Goal: Task Accomplishment & Management: Manage account settings

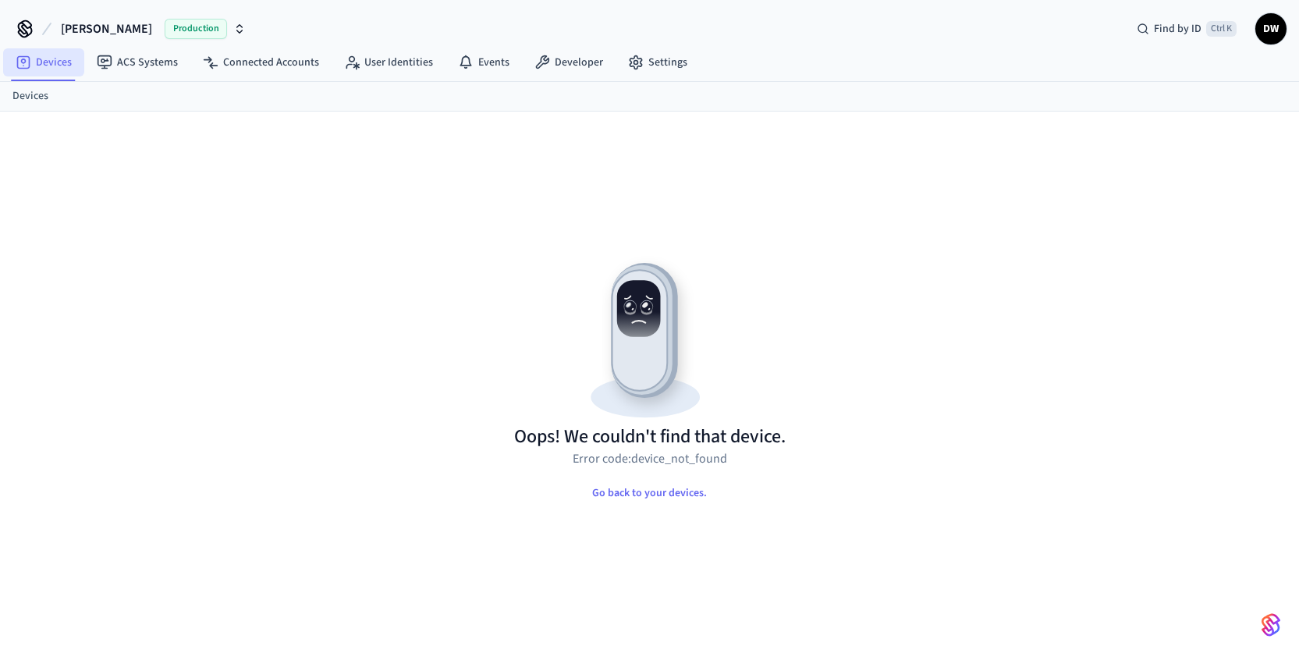
click at [44, 69] on link "Devices" at bounding box center [43, 62] width 81 height 28
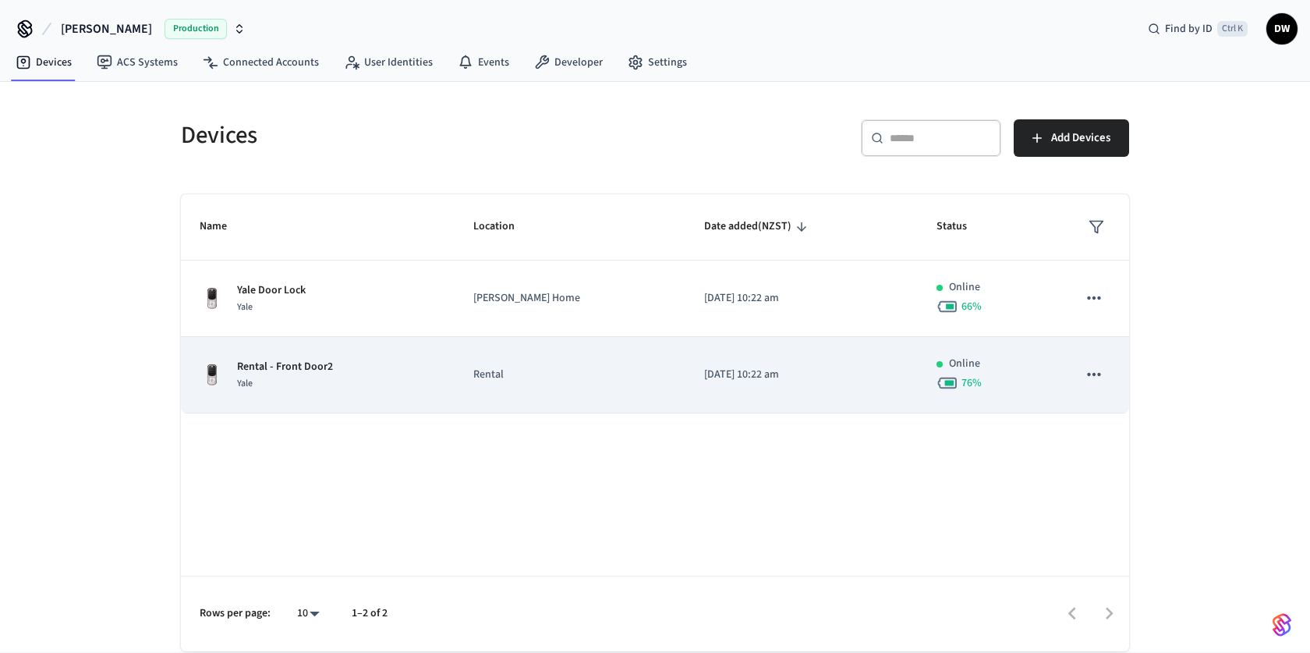
click at [501, 378] on p "Rental" at bounding box center [569, 375] width 193 height 16
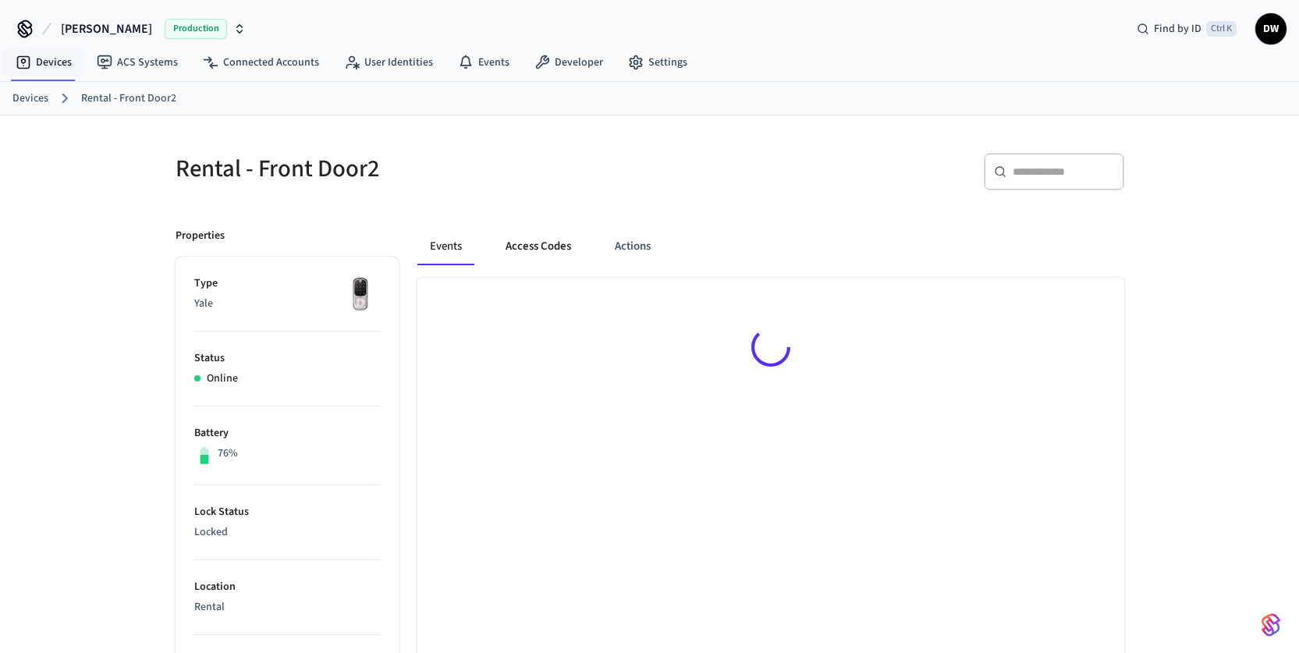
click at [545, 250] on button "Access Codes" at bounding box center [538, 246] width 90 height 37
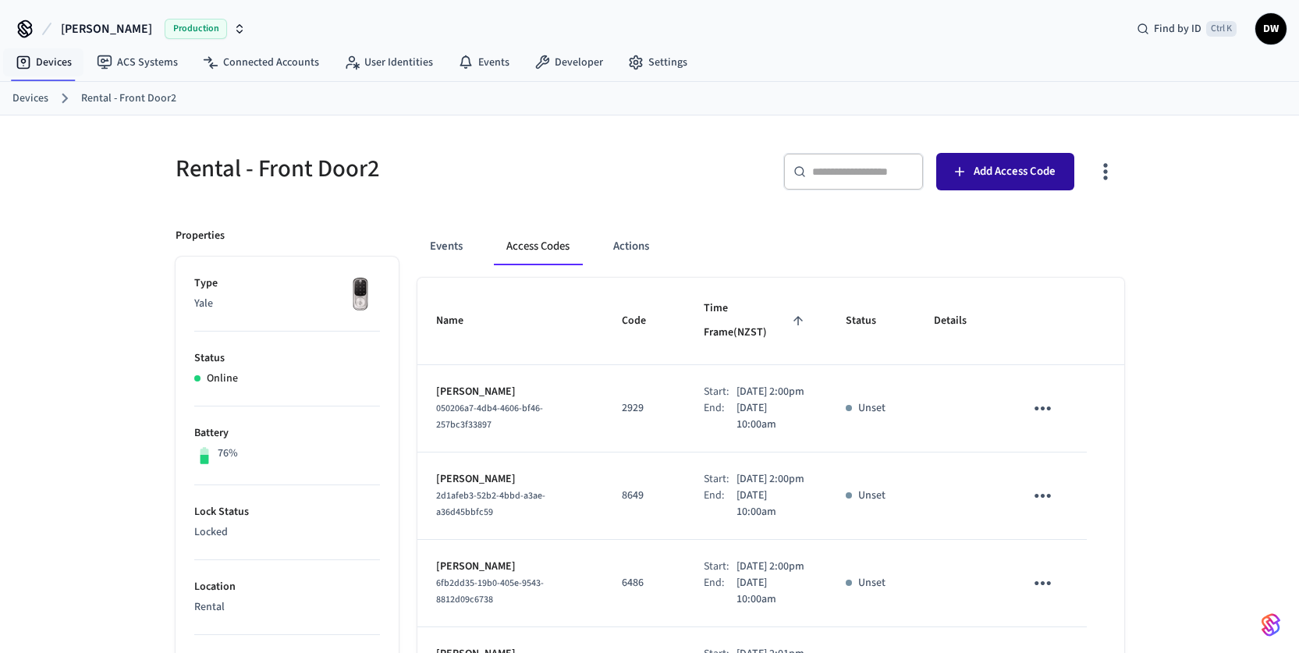
click at [1021, 169] on span "Add Access Code" at bounding box center [1014, 171] width 82 height 20
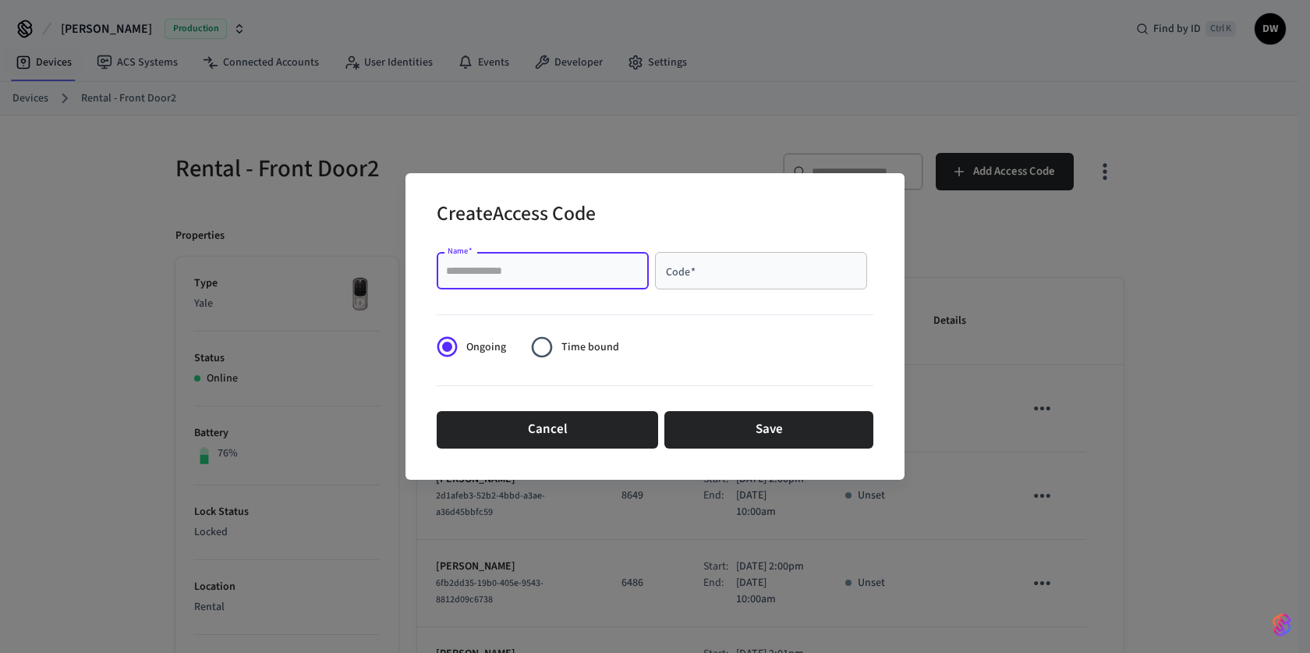
click at [543, 278] on input "Name   *" at bounding box center [542, 271] width 193 height 16
paste input "**********"
type input "**********"
click at [689, 278] on input "Code   *" at bounding box center [761, 271] width 193 height 16
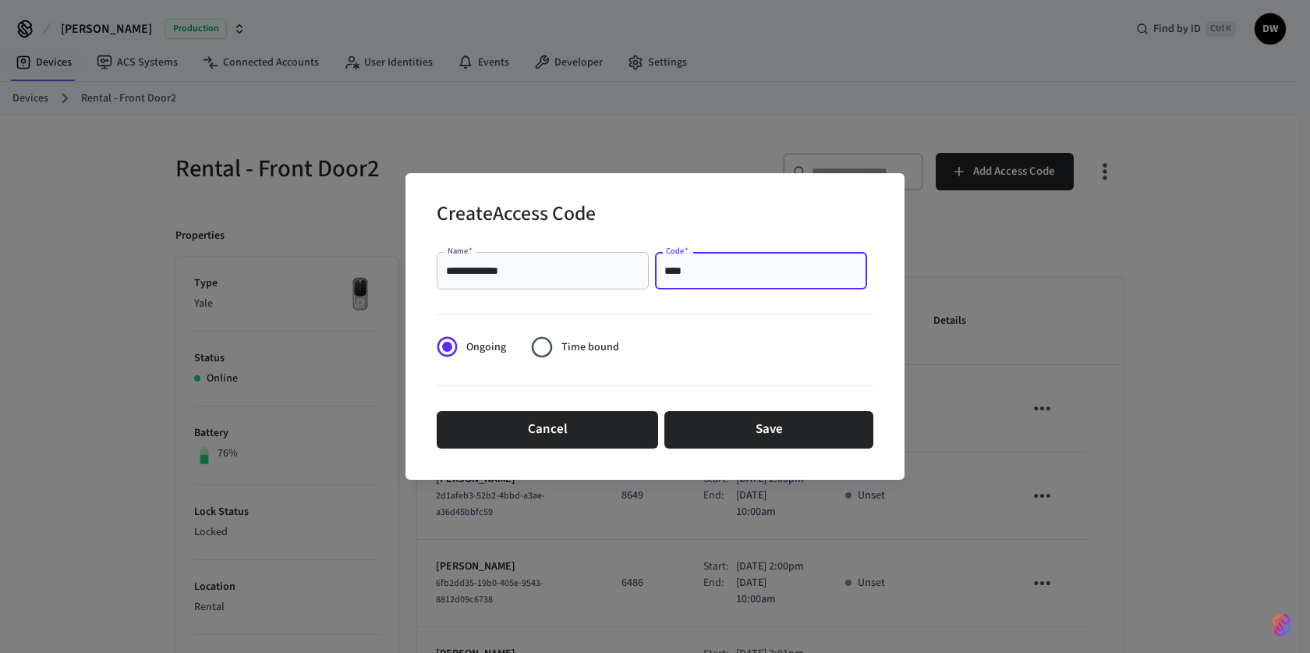
type input "****"
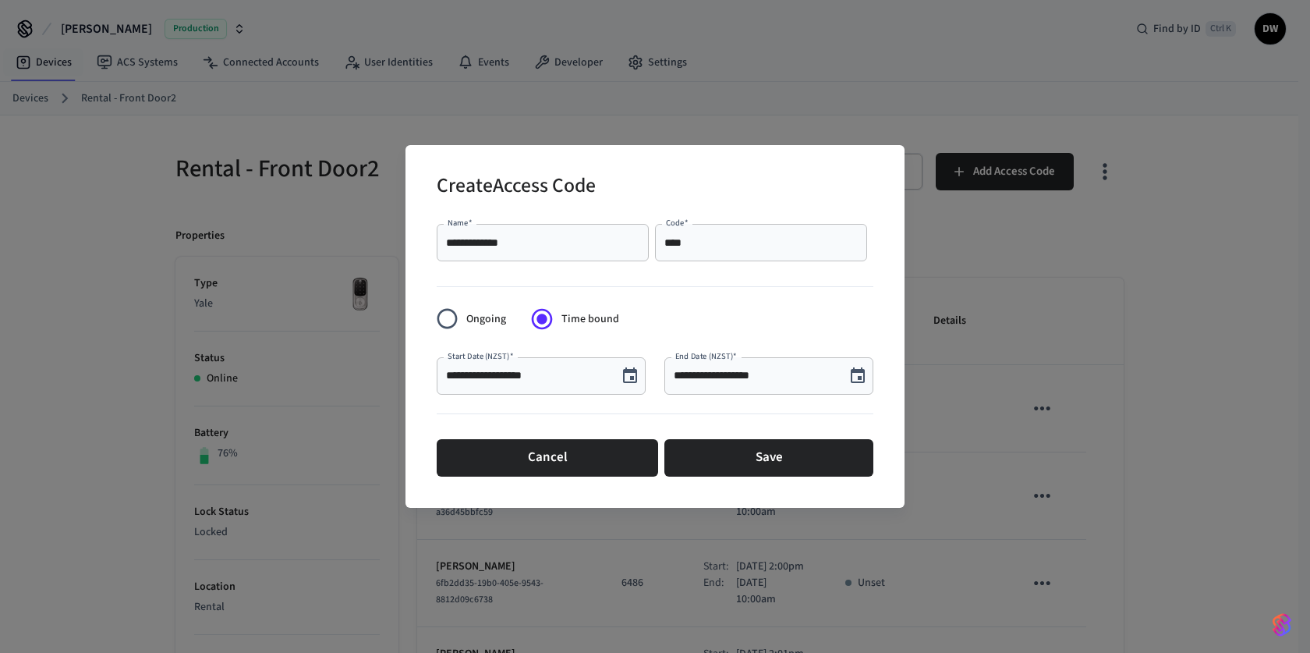
click at [632, 384] on icon "Choose date, selected date is Aug 16, 2025" at bounding box center [630, 376] width 19 height 19
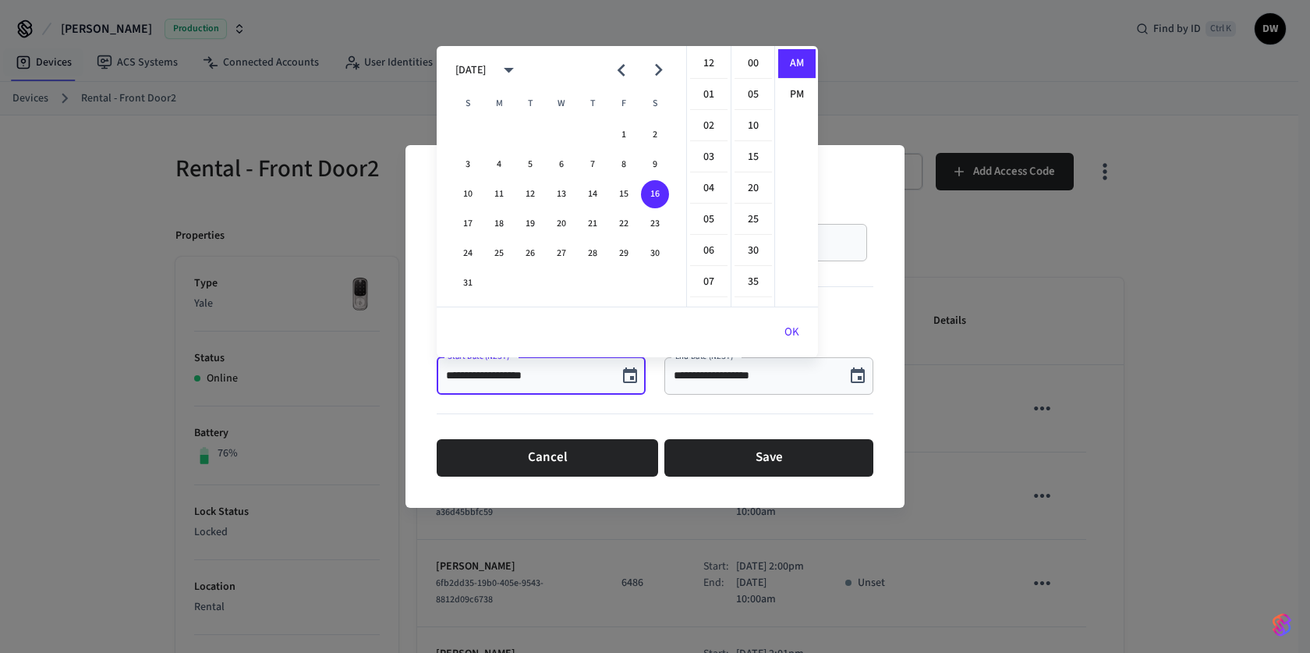
scroll to position [312, 0]
click at [661, 68] on icon "Next month" at bounding box center [659, 70] width 24 height 24
click at [622, 222] on button "24" at bounding box center [624, 224] width 28 height 28
click at [622, 223] on button "24" at bounding box center [624, 224] width 28 height 28
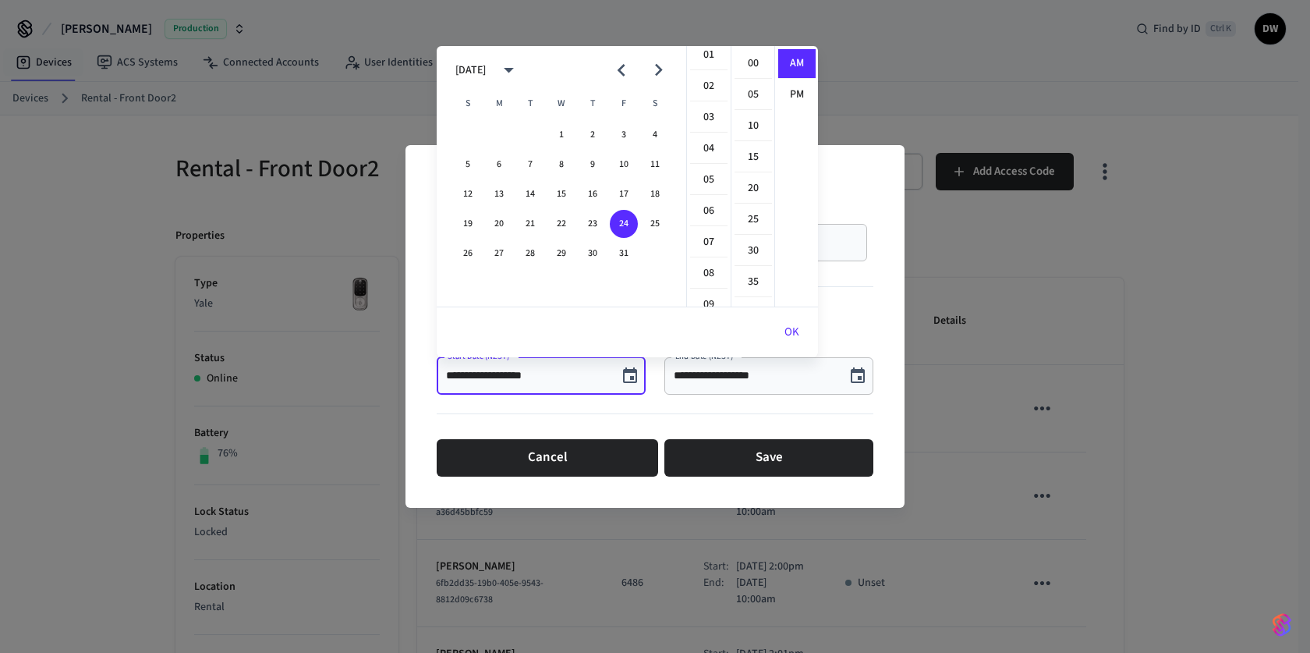
scroll to position [29, 0]
click at [712, 94] on li "02" at bounding box center [708, 98] width 37 height 30
click at [750, 61] on li "00" at bounding box center [753, 64] width 37 height 30
click at [798, 92] on li "PM" at bounding box center [796, 94] width 37 height 29
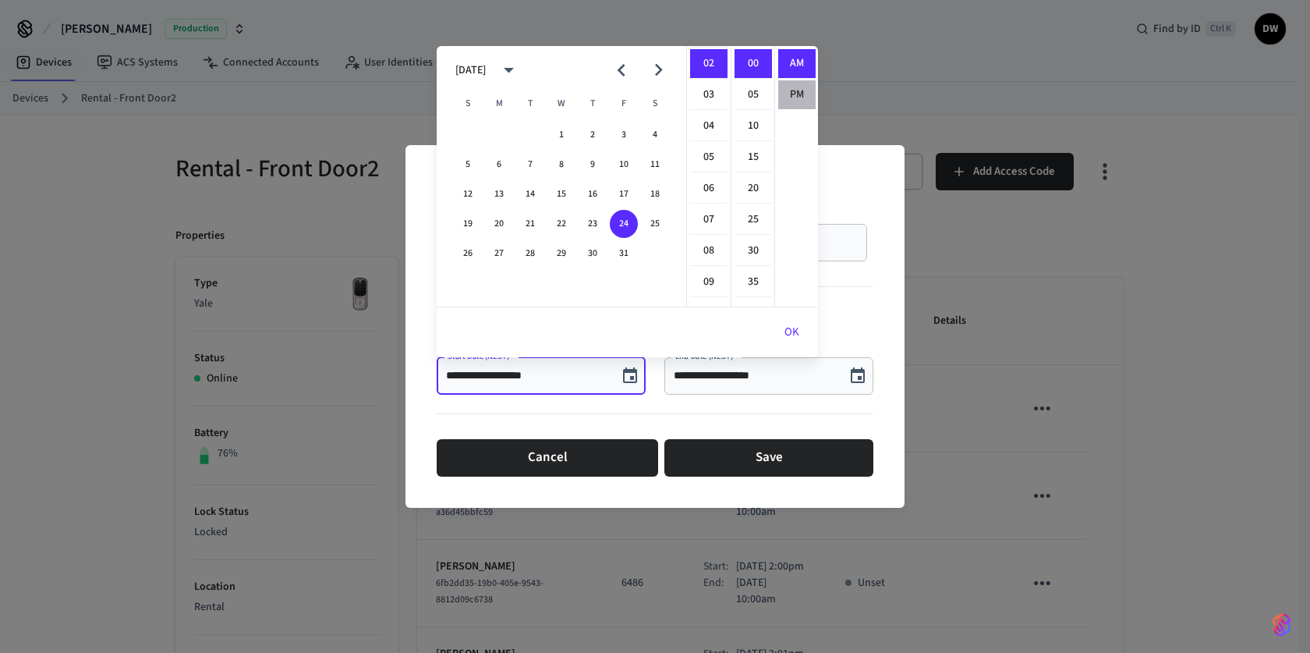
type input "**********"
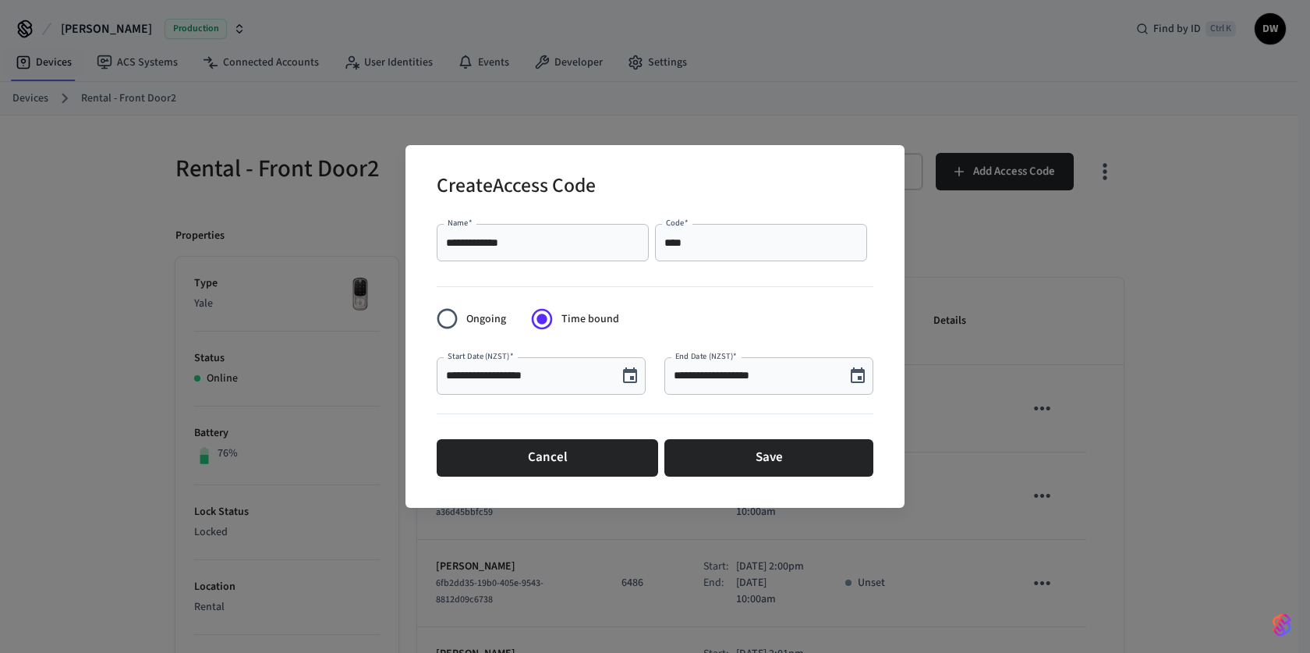
scroll to position [29, 0]
click at [856, 373] on icon "Choose date, selected date is Aug 16, 2025" at bounding box center [858, 376] width 19 height 19
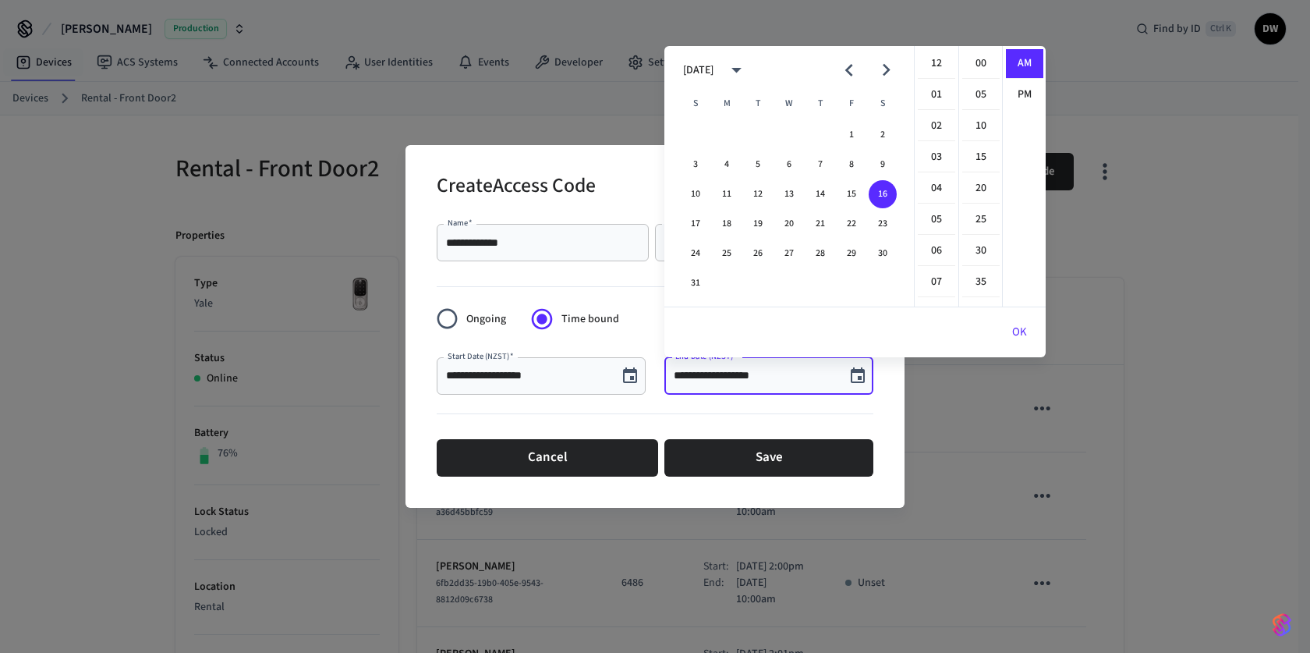
scroll to position [312, 0]
click at [893, 69] on icon "Next month" at bounding box center [886, 70] width 24 height 24
click at [695, 251] on button "26" at bounding box center [696, 253] width 28 height 28
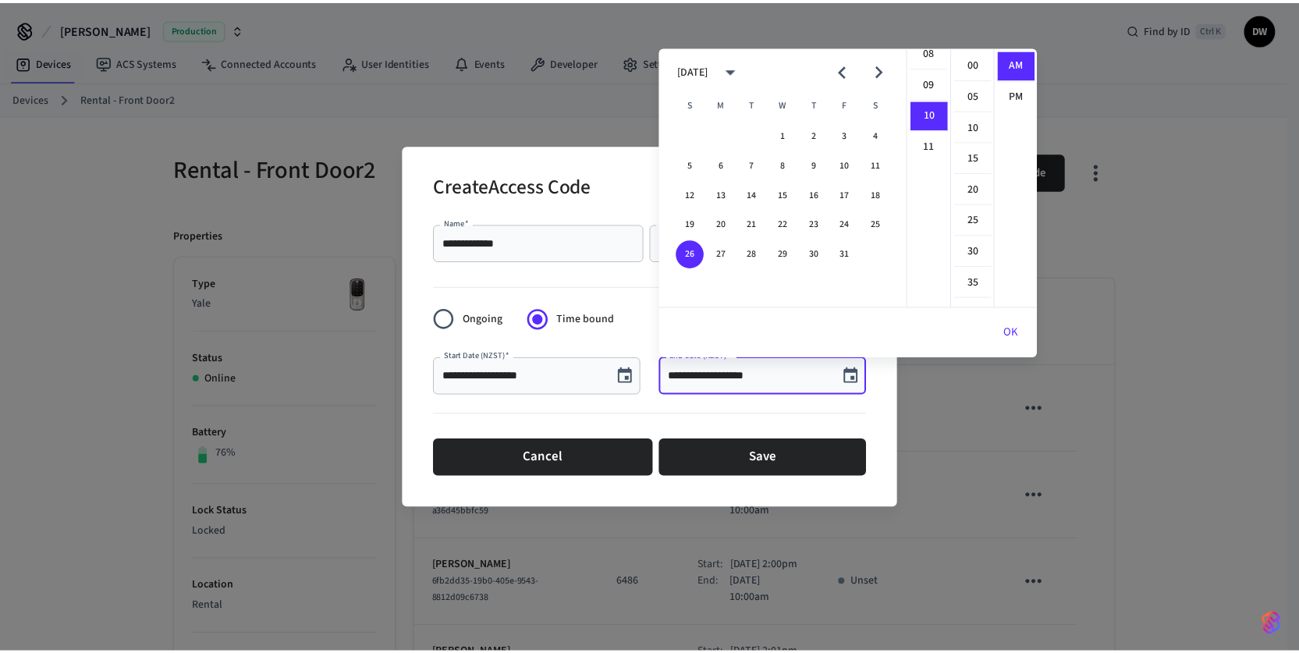
scroll to position [234, 0]
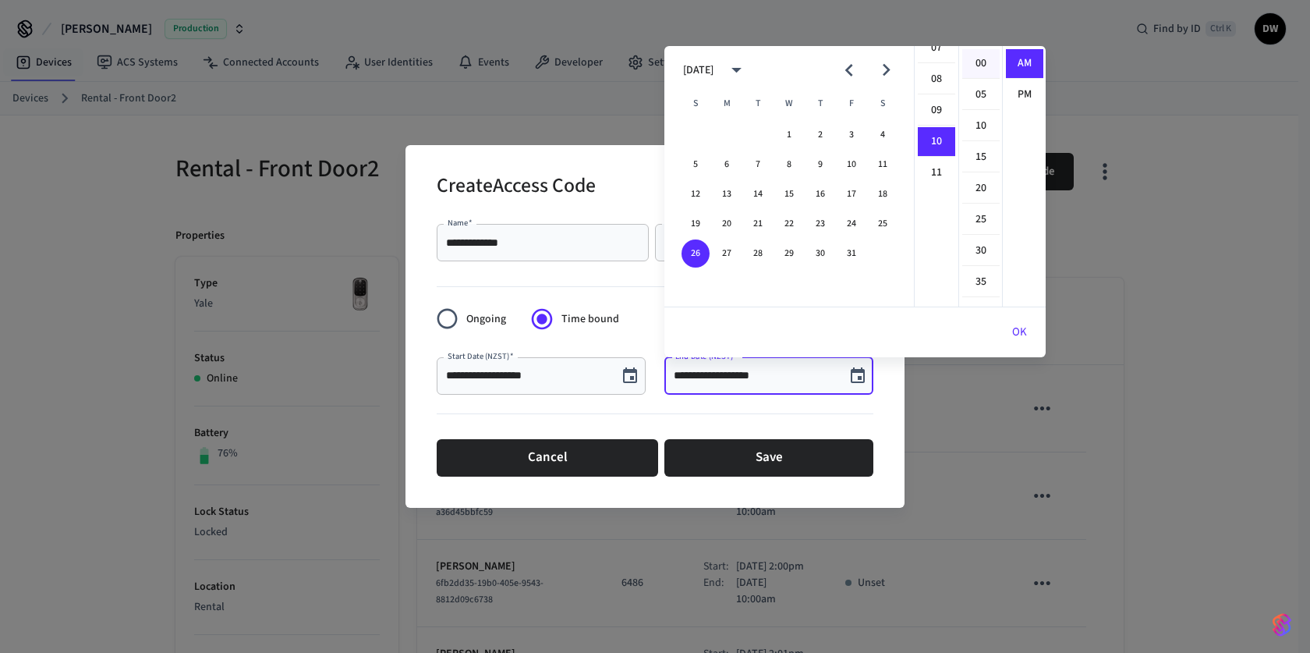
click at [979, 60] on li "00" at bounding box center [980, 64] width 37 height 30
type input "**********"
click at [1026, 60] on li "AM" at bounding box center [1024, 64] width 37 height 30
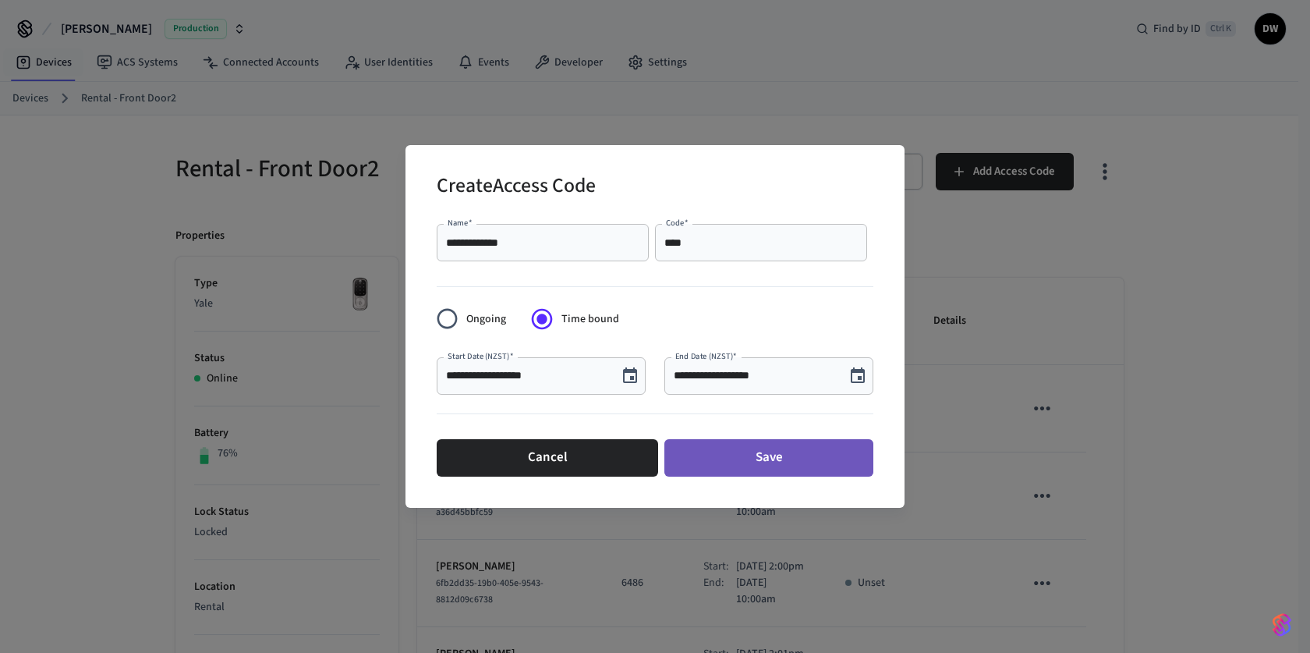
click at [778, 453] on button "Save" at bounding box center [769, 457] width 209 height 37
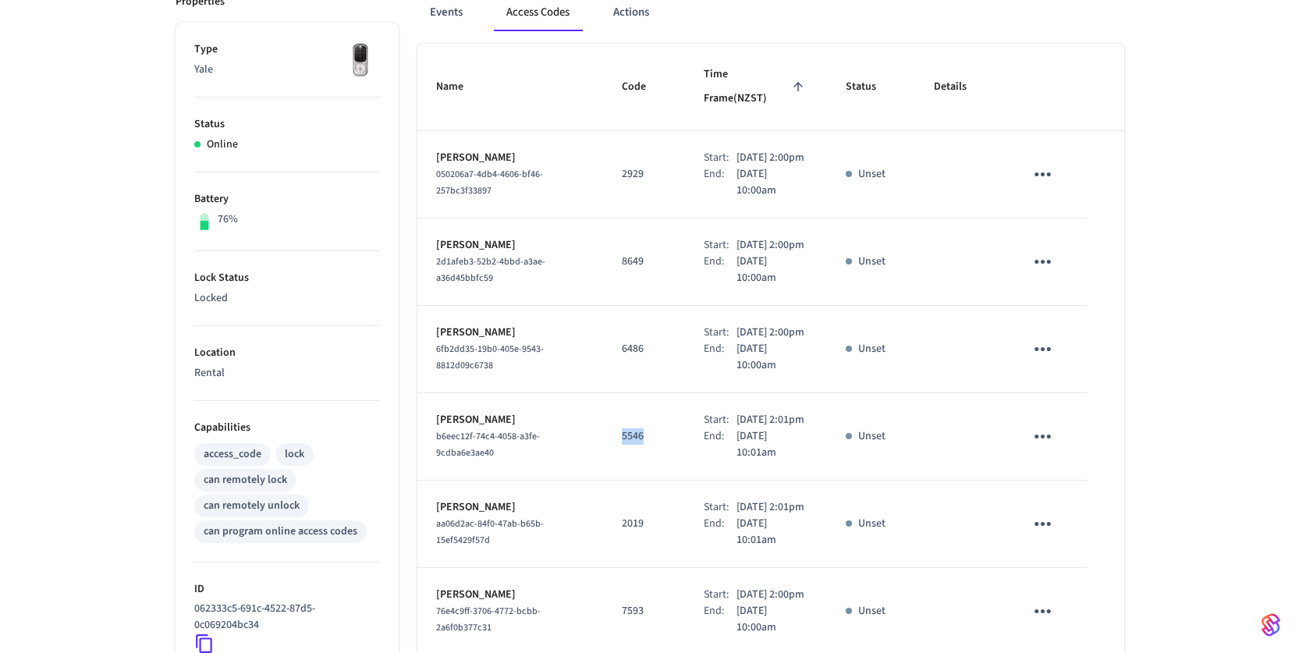
drag, startPoint x: 637, startPoint y: 469, endPoint x: 597, endPoint y: 466, distance: 39.8
click at [603, 466] on td "5546" at bounding box center [644, 436] width 82 height 87
copy p "5546"
